Goal: Task Accomplishment & Management: Manage account settings

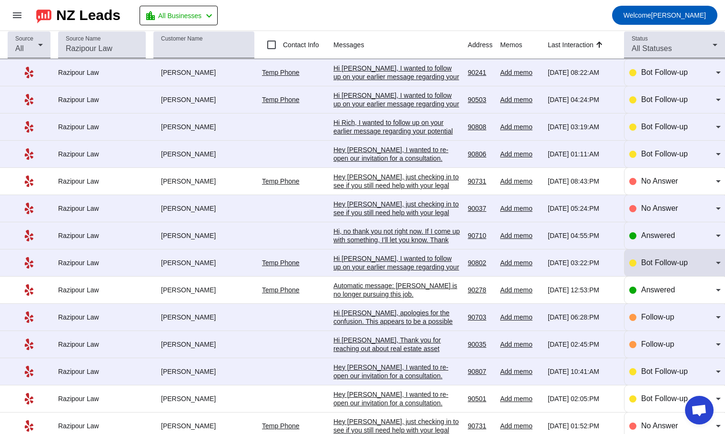
click at [632, 267] on div "Bot Follow-up" at bounding box center [674, 262] width 91 height 11
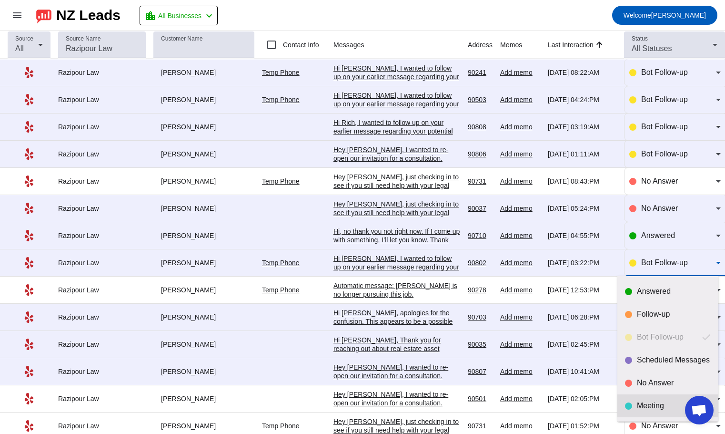
click at [639, 407] on div "Meeting" at bounding box center [674, 406] width 74 height 10
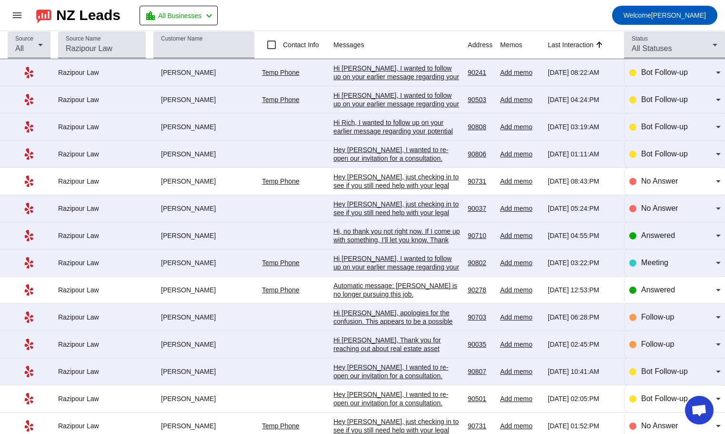
click at [371, 262] on div "Hi [PERSON_NAME], I wanted to follow up on your earlier message regarding your …" at bounding box center [397, 301] width 127 height 94
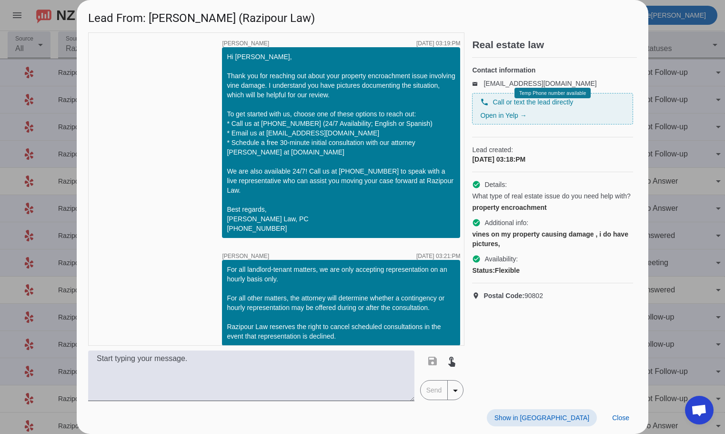
scroll to position [144, 0]
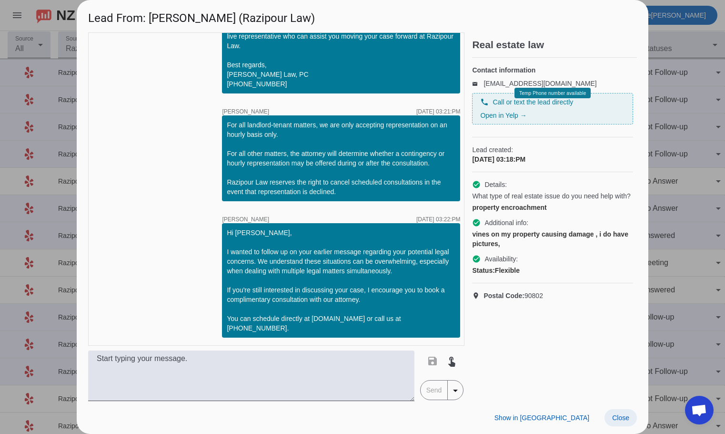
click at [625, 418] on span "Close" at bounding box center [620, 418] width 17 height 8
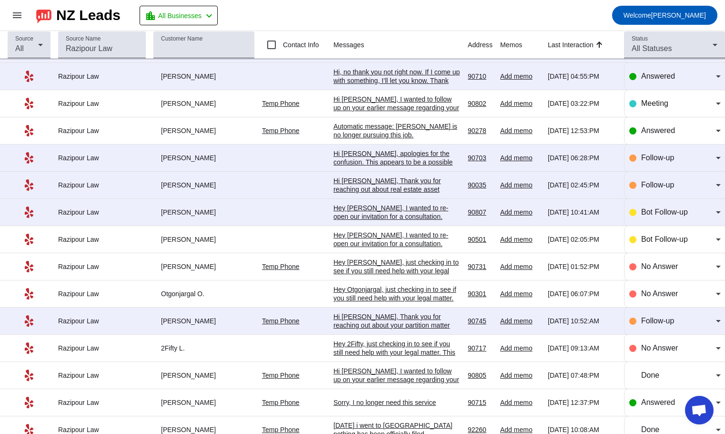
scroll to position [191, 0]
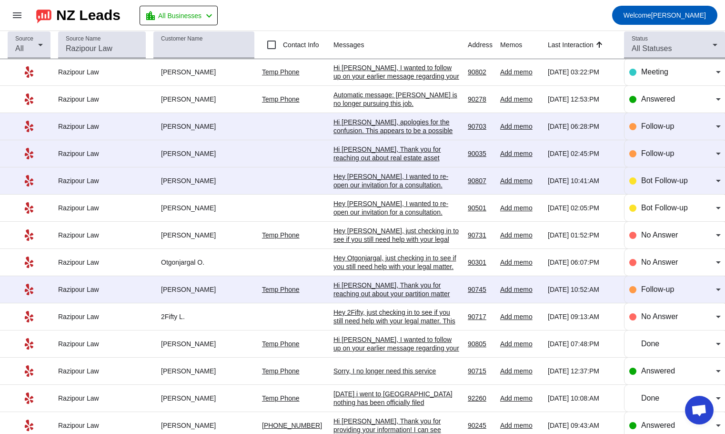
click at [402, 152] on div "Hi [PERSON_NAME], Thank you for reaching out about real estate asset protection…" at bounding box center [397, 235] width 127 height 180
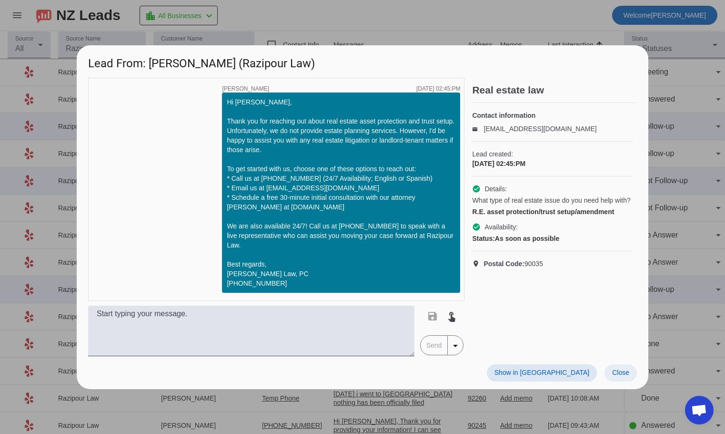
click at [618, 374] on span "Close" at bounding box center [620, 372] width 17 height 8
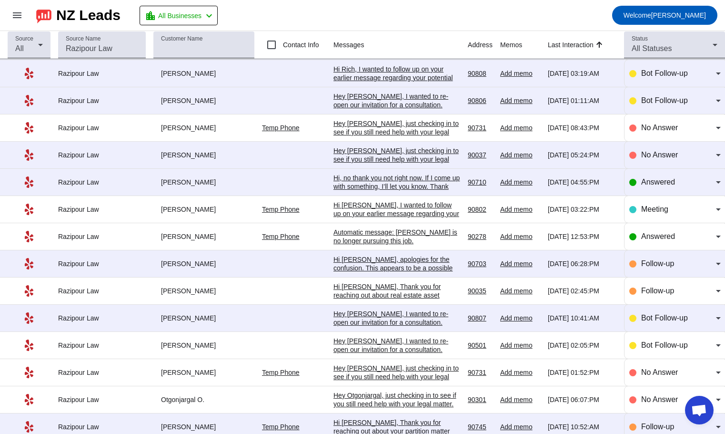
scroll to position [48, 0]
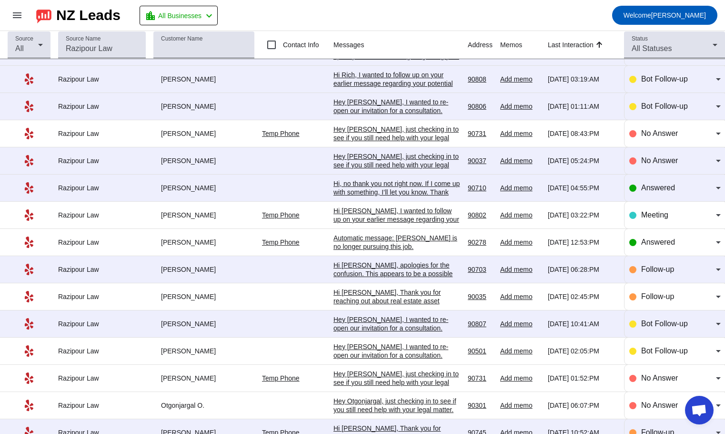
click at [399, 276] on div "Hi [PERSON_NAME], apologies for the confusion. This appears to be a possible ev…" at bounding box center [397, 286] width 127 height 51
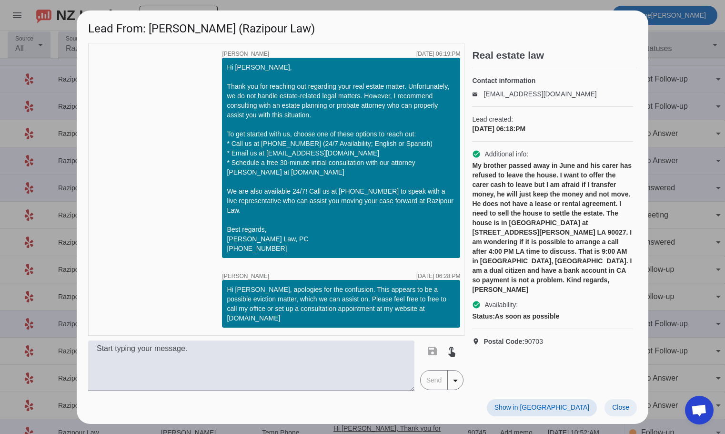
click at [627, 405] on span "Close" at bounding box center [620, 407] width 17 height 8
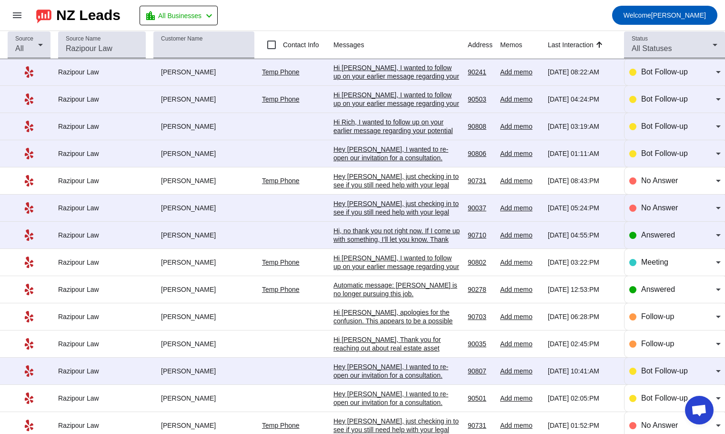
scroll to position [0, 0]
click at [376, 240] on div "Hi, no thank you not right now. If I come up with something, I’ll let you know.…" at bounding box center [397, 240] width 127 height 26
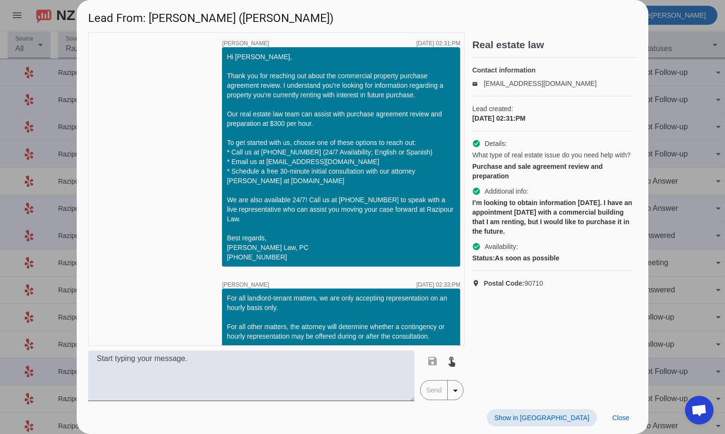
scroll to position [223, 0]
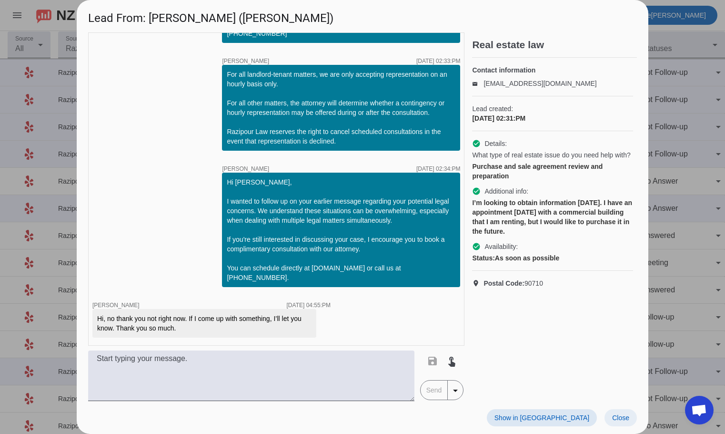
click at [625, 418] on span "Close" at bounding box center [620, 418] width 17 height 8
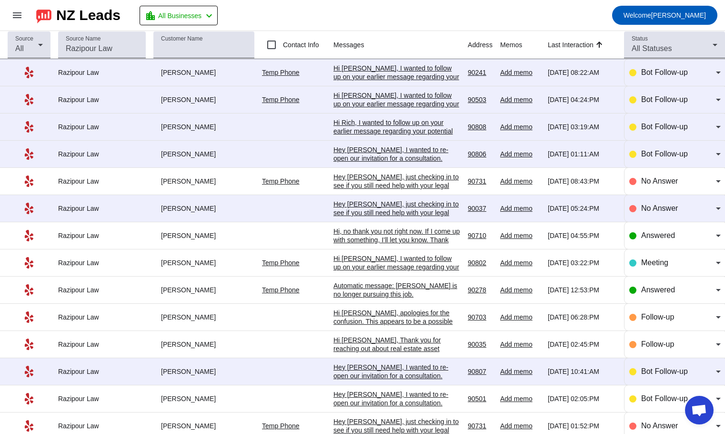
click at [389, 208] on div "Hey [PERSON_NAME], just checking in to see if you still need help with your leg…" at bounding box center [397, 268] width 127 height 137
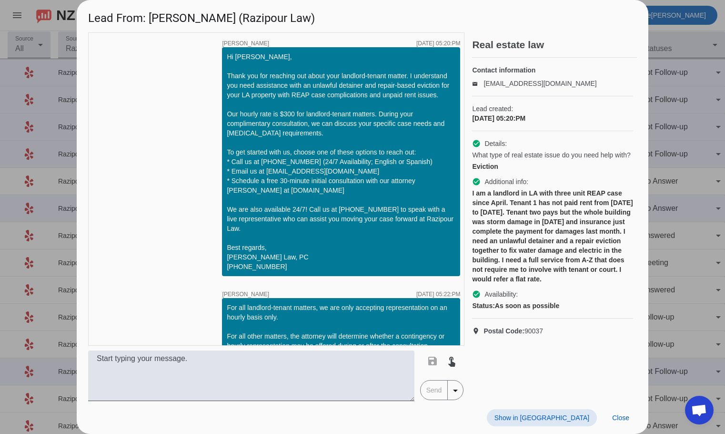
scroll to position [522, 0]
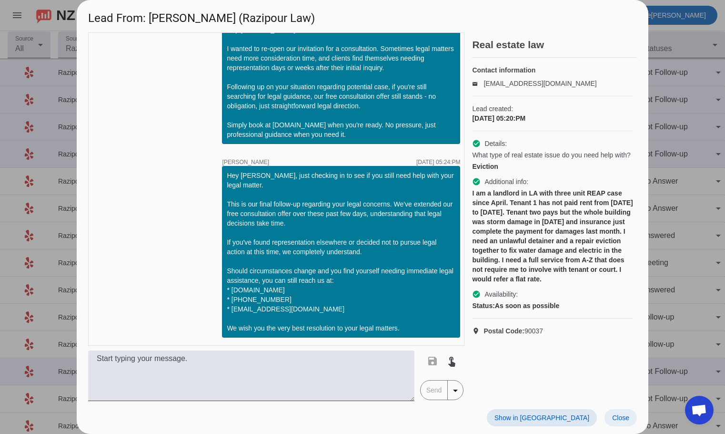
click at [613, 416] on span "Close" at bounding box center [620, 418] width 17 height 8
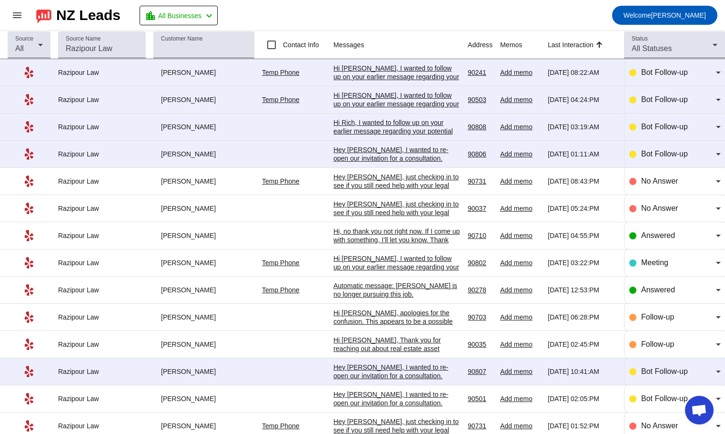
click at [377, 159] on div "Hey [PERSON_NAME], I wanted to re-open our invitation for a consultation. Somet…" at bounding box center [397, 205] width 127 height 120
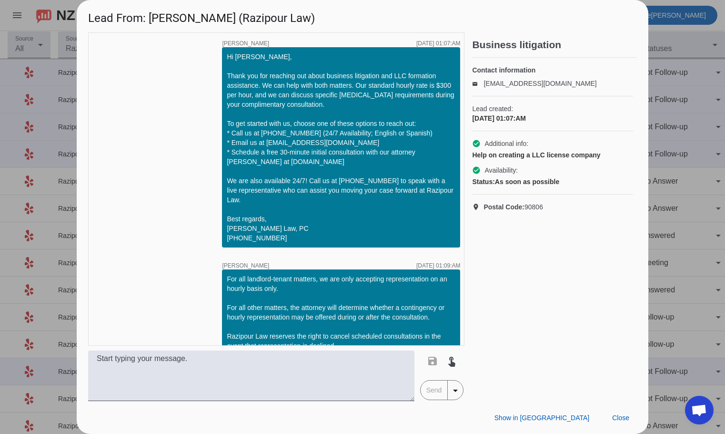
scroll to position [300, 0]
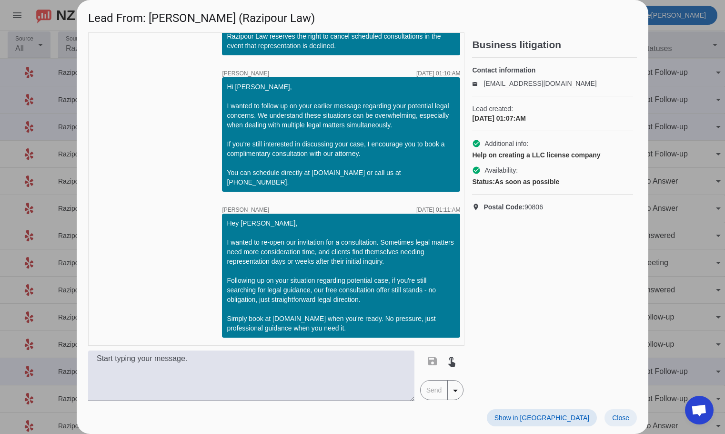
click at [622, 417] on span "Close" at bounding box center [620, 418] width 17 height 8
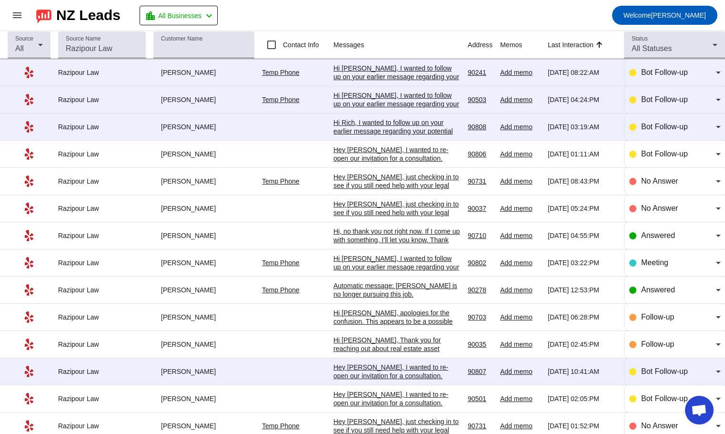
click at [375, 132] on div "Hi Rich, I wanted to follow up on your earlier message regarding your potential…" at bounding box center [397, 165] width 127 height 94
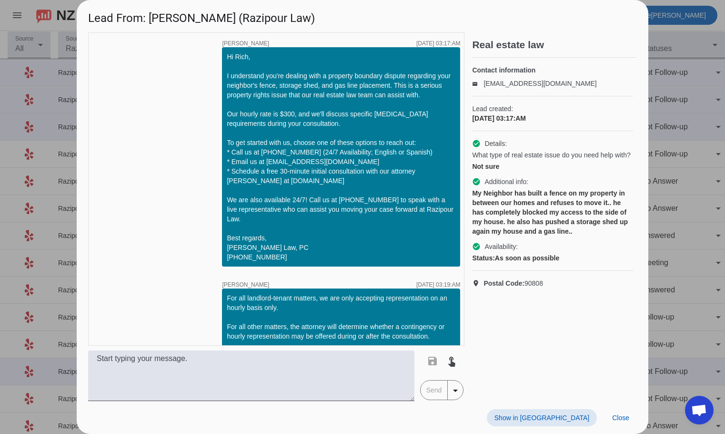
scroll to position [173, 0]
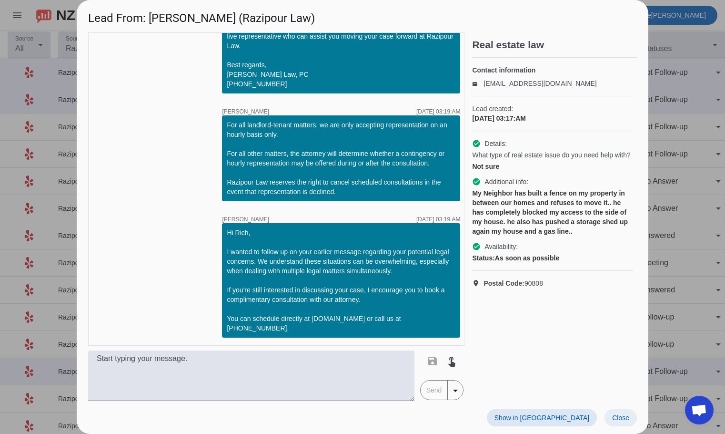
click at [623, 417] on span "Close" at bounding box center [620, 418] width 17 height 8
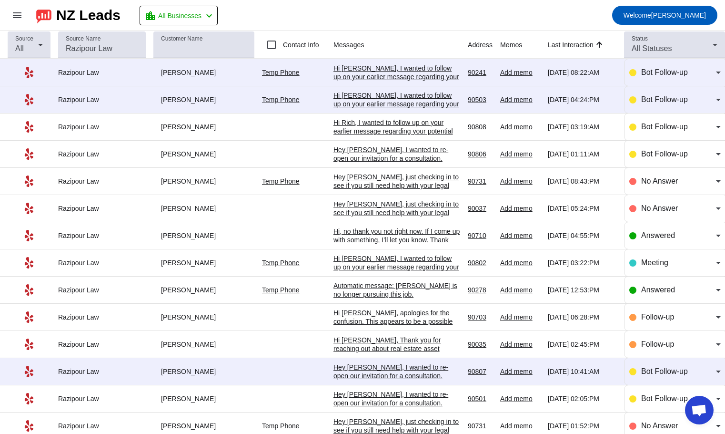
click at [367, 107] on div "Hi [PERSON_NAME], I wanted to follow up on your earlier message regarding your …" at bounding box center [397, 138] width 127 height 94
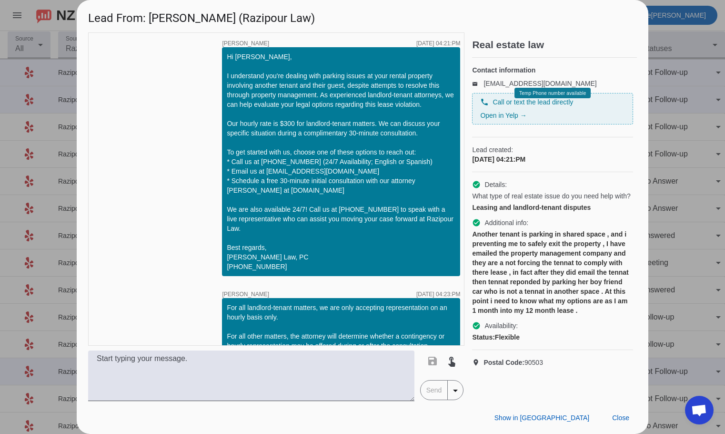
scroll to position [182, 0]
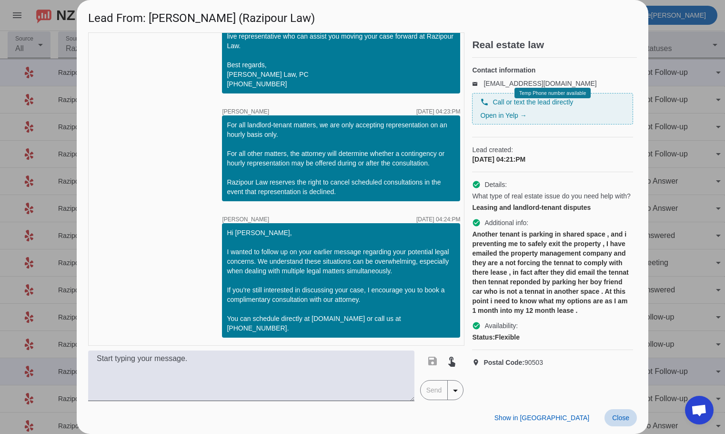
click at [617, 420] on span "Close" at bounding box center [620, 418] width 17 height 8
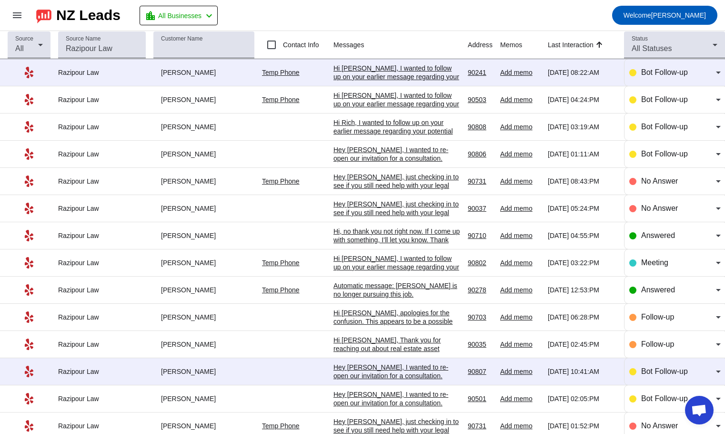
click at [389, 77] on div "Hi [PERSON_NAME], I wanted to follow up on your earlier message regarding your …" at bounding box center [397, 111] width 127 height 94
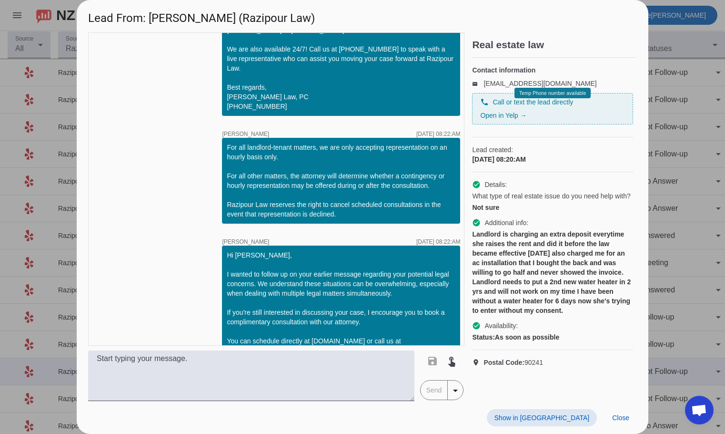
scroll to position [154, 0]
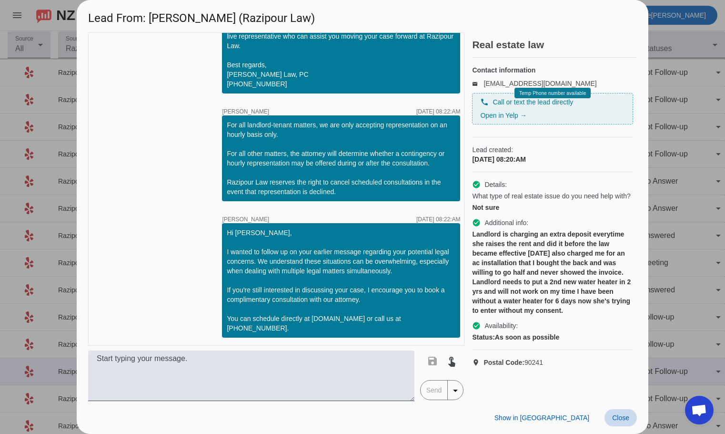
click at [620, 415] on span "Close" at bounding box center [620, 418] width 17 height 8
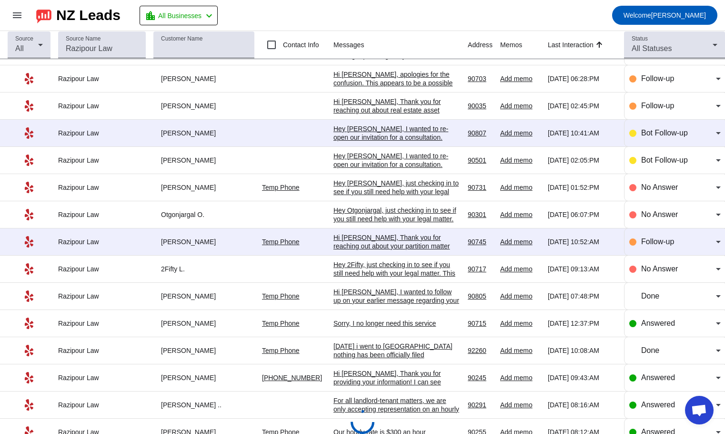
scroll to position [0, 0]
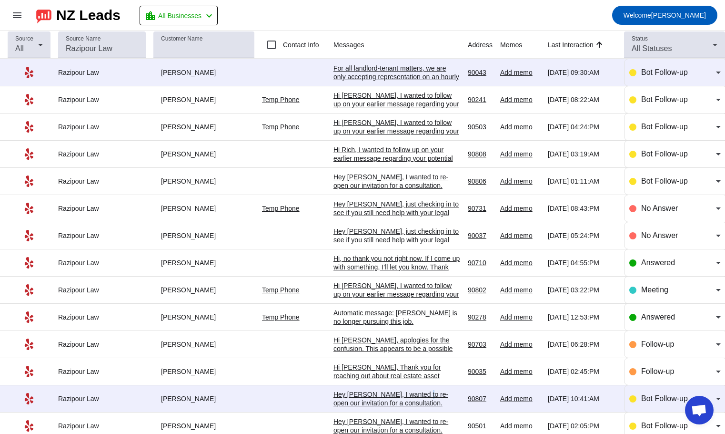
drag, startPoint x: 396, startPoint y: 386, endPoint x: 406, endPoint y: 389, distance: 9.9
click at [406, 389] on td "Hey [PERSON_NAME], I wanted to re-open our invitation for a consultation. Somet…" at bounding box center [401, 398] width 134 height 27
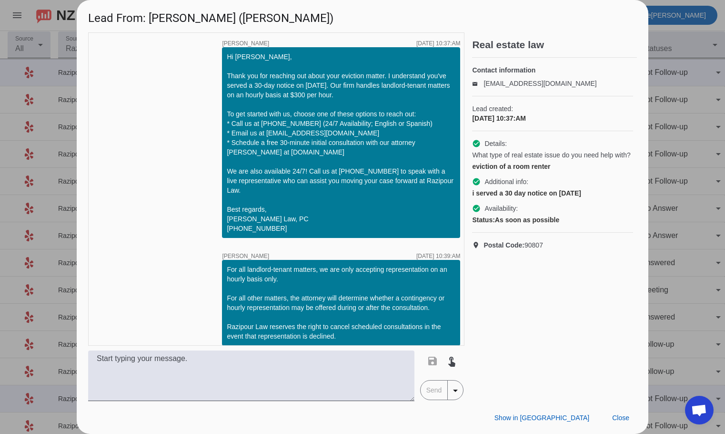
scroll to position [290, 0]
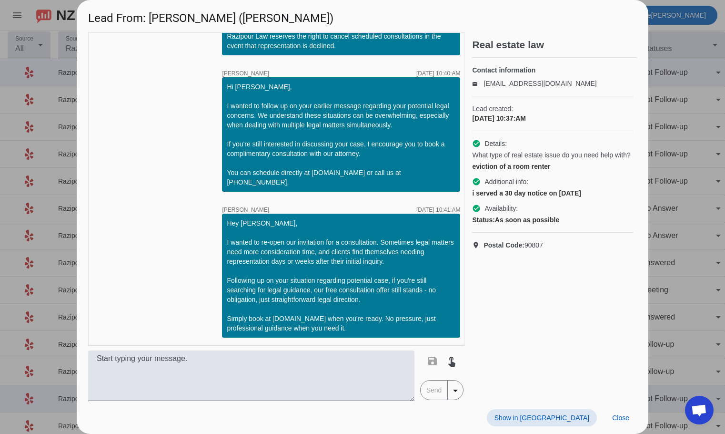
click at [415, 392] on div "save touch_app Send arrow_drop_down" at bounding box center [276, 375] width 376 height 51
click at [324, 335] on div "Hey [PERSON_NAME], I wanted to re-open our invitation for a consultation. Somet…" at bounding box center [341, 275] width 238 height 124
click at [621, 416] on span "Close" at bounding box center [620, 418] width 17 height 8
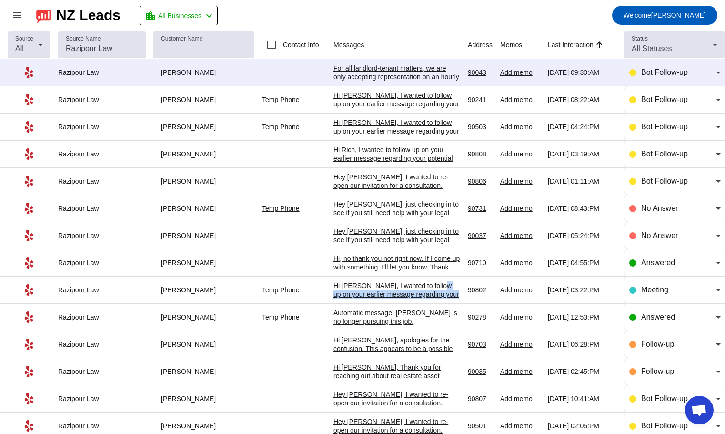
click at [414, 290] on div "Hi [PERSON_NAME], I wanted to follow up on your earlier message regarding your …" at bounding box center [397, 328] width 127 height 94
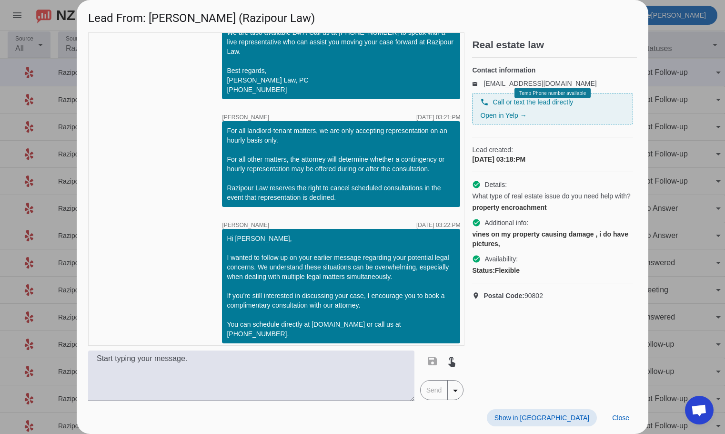
scroll to position [144, 0]
